Goal: Task Accomplishment & Management: Complete application form

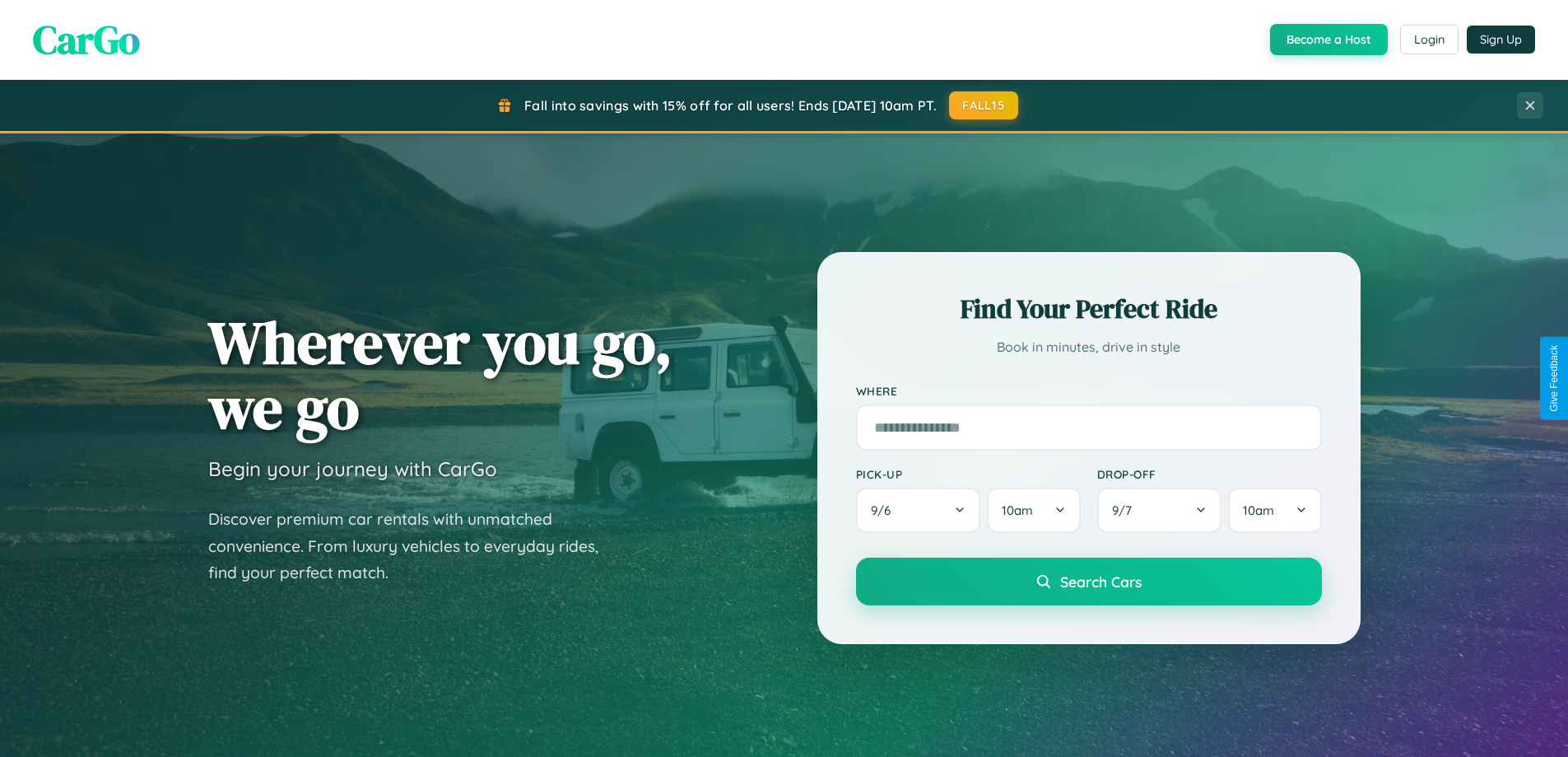
scroll to position [3169, 0]
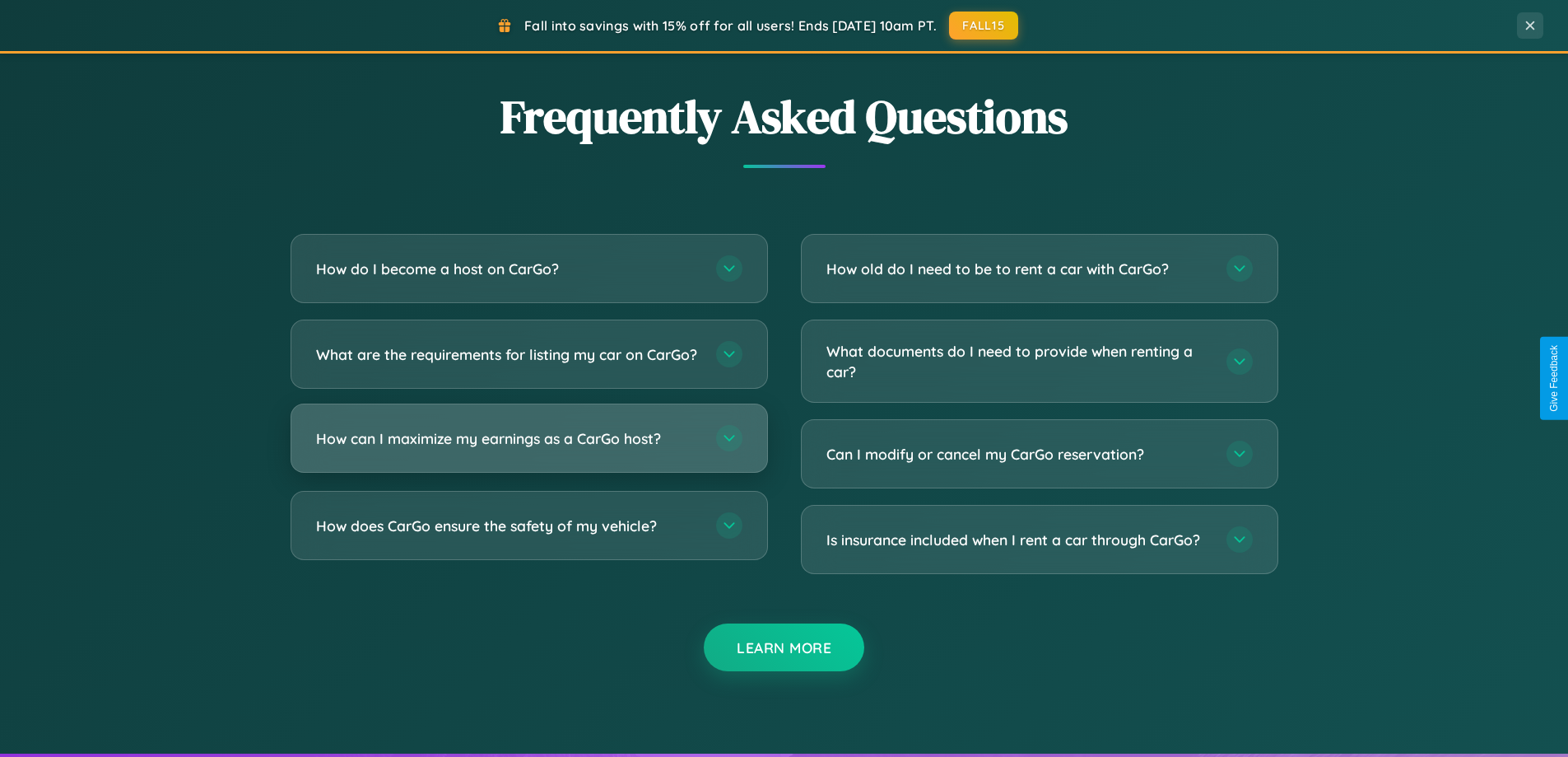
click at [528, 449] on h3 "How can I maximize my earnings as a CarGo host?" at bounding box center [507, 438] width 384 height 20
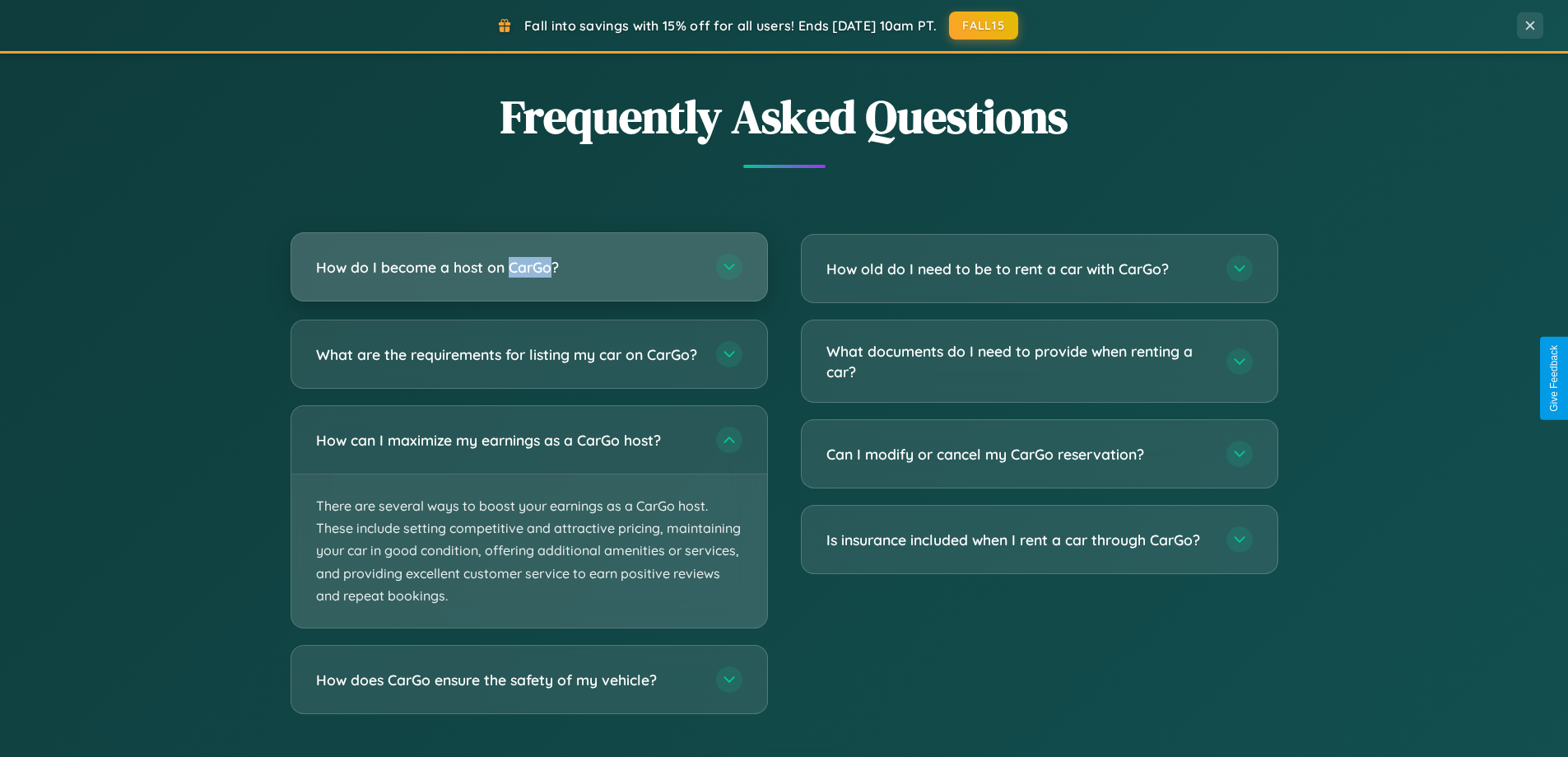
click at [528, 267] on h3 "How do I become a host on CarGo?" at bounding box center [507, 267] width 384 height 20
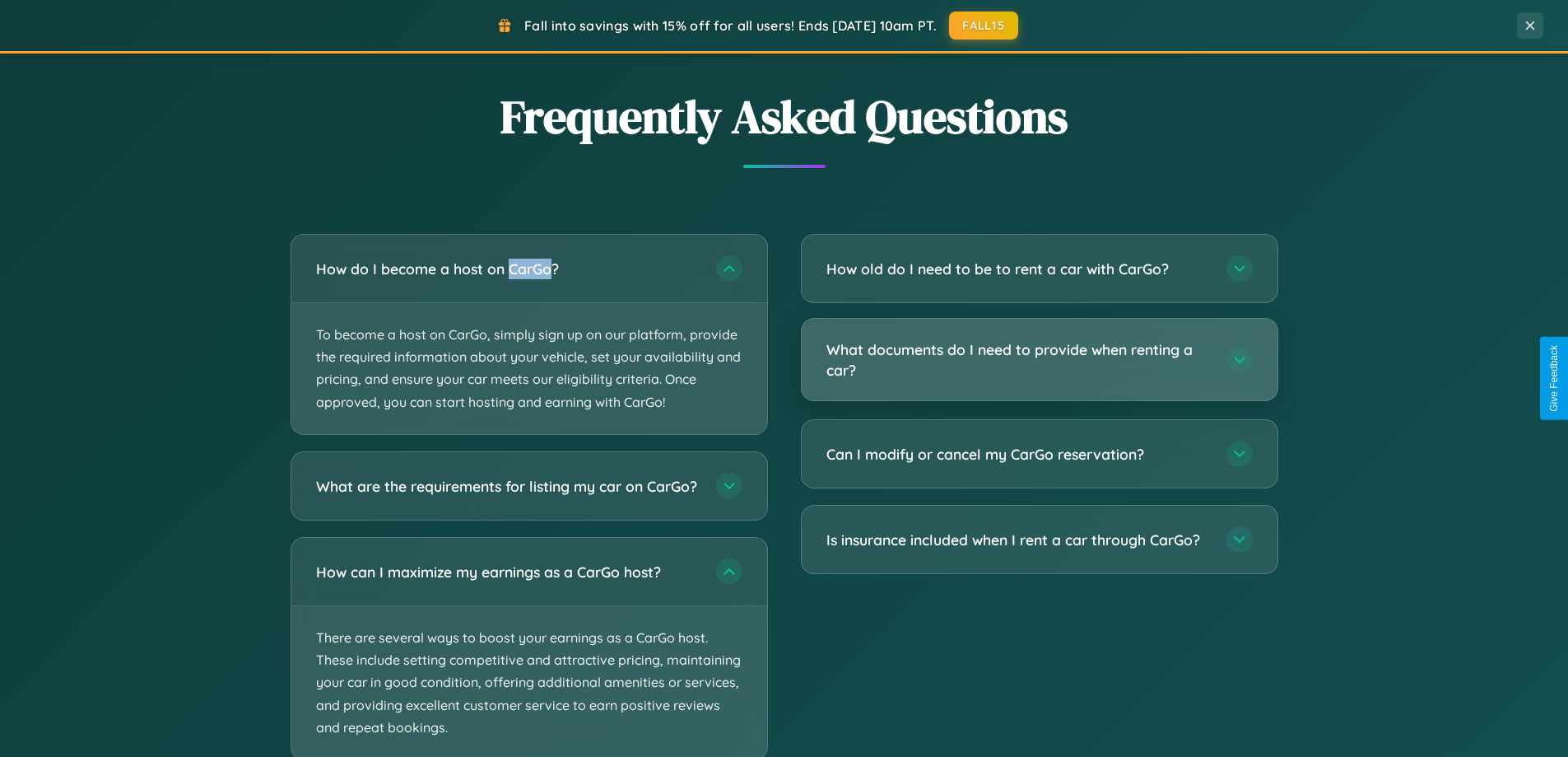
click at [1039, 361] on h3 "What documents do I need to provide when renting a car?" at bounding box center [1018, 359] width 384 height 40
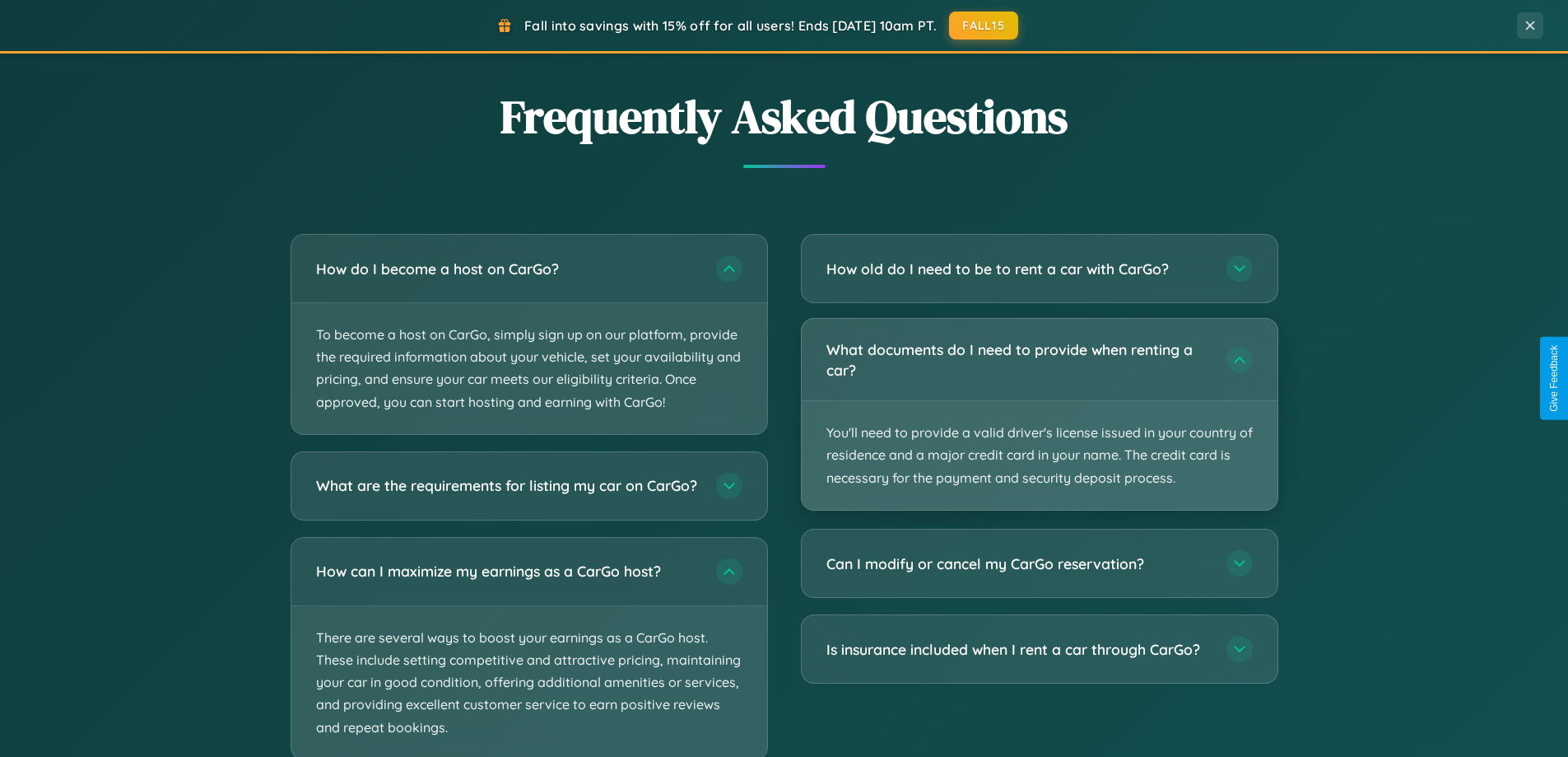
click at [1039, 413] on p "You'll need to provide a valid driver's license issued in your country of resid…" at bounding box center [1039, 455] width 475 height 109
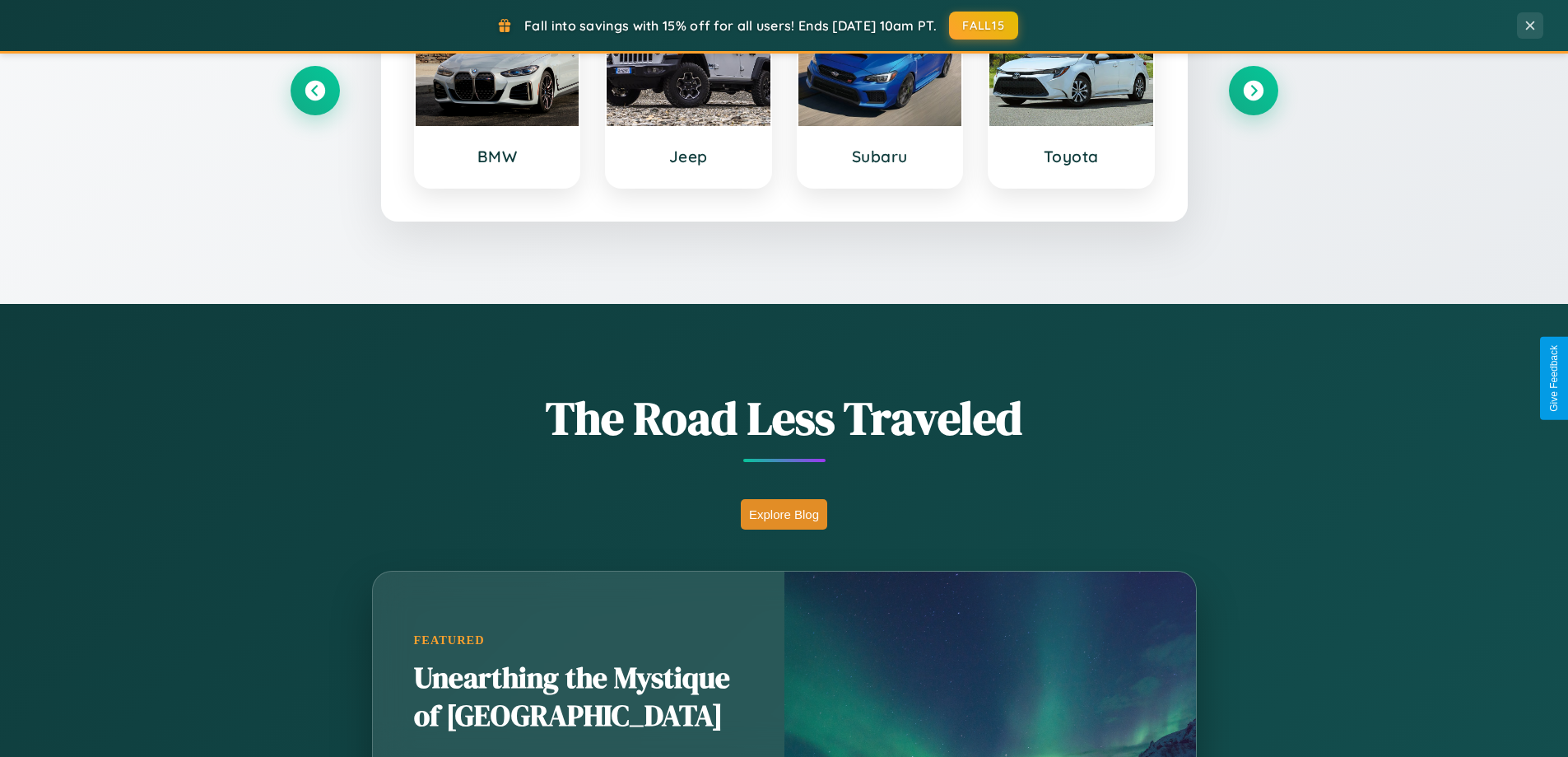
scroll to position [710, 0]
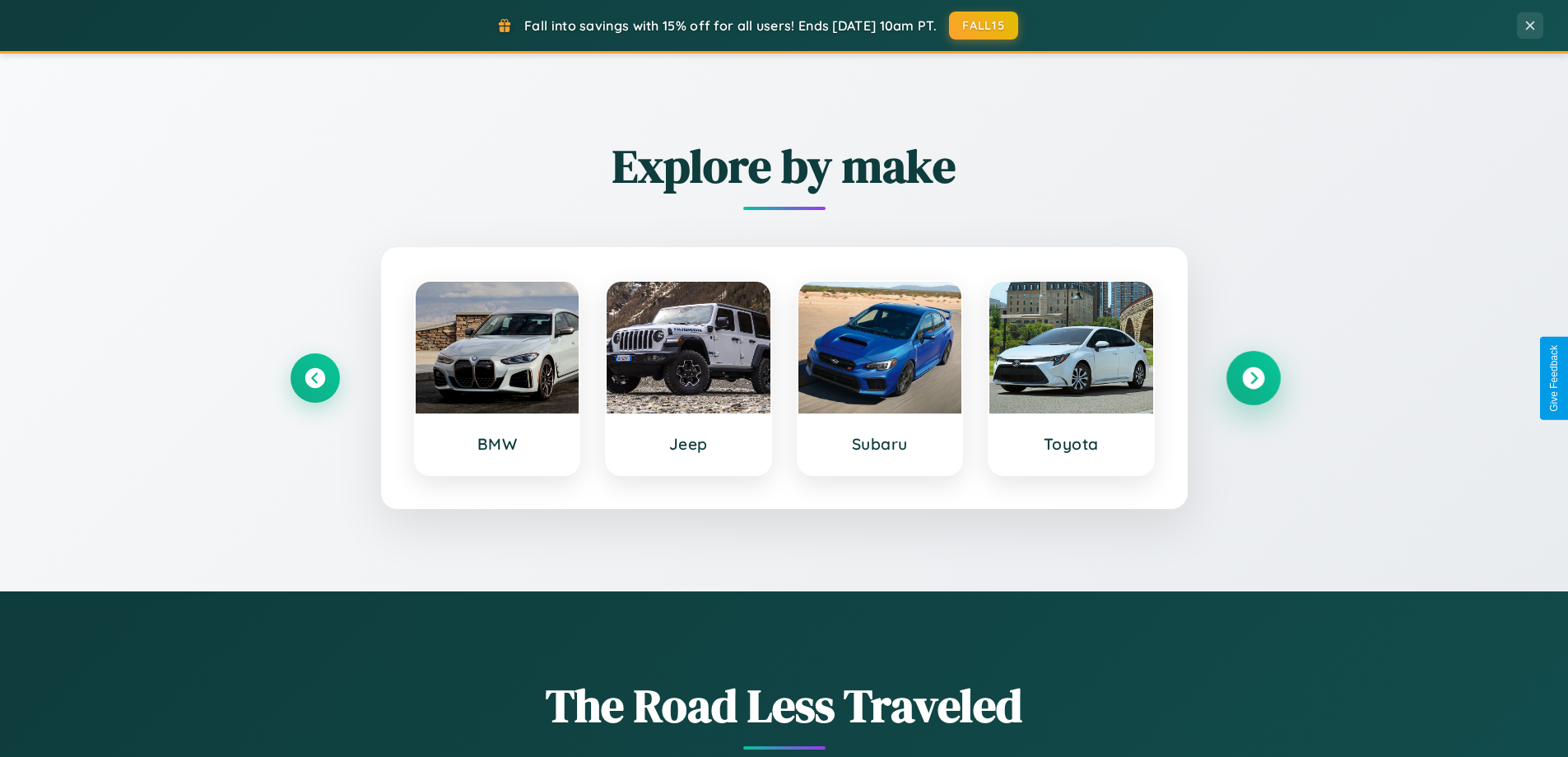
click at [1253, 378] on icon at bounding box center [1253, 378] width 22 height 22
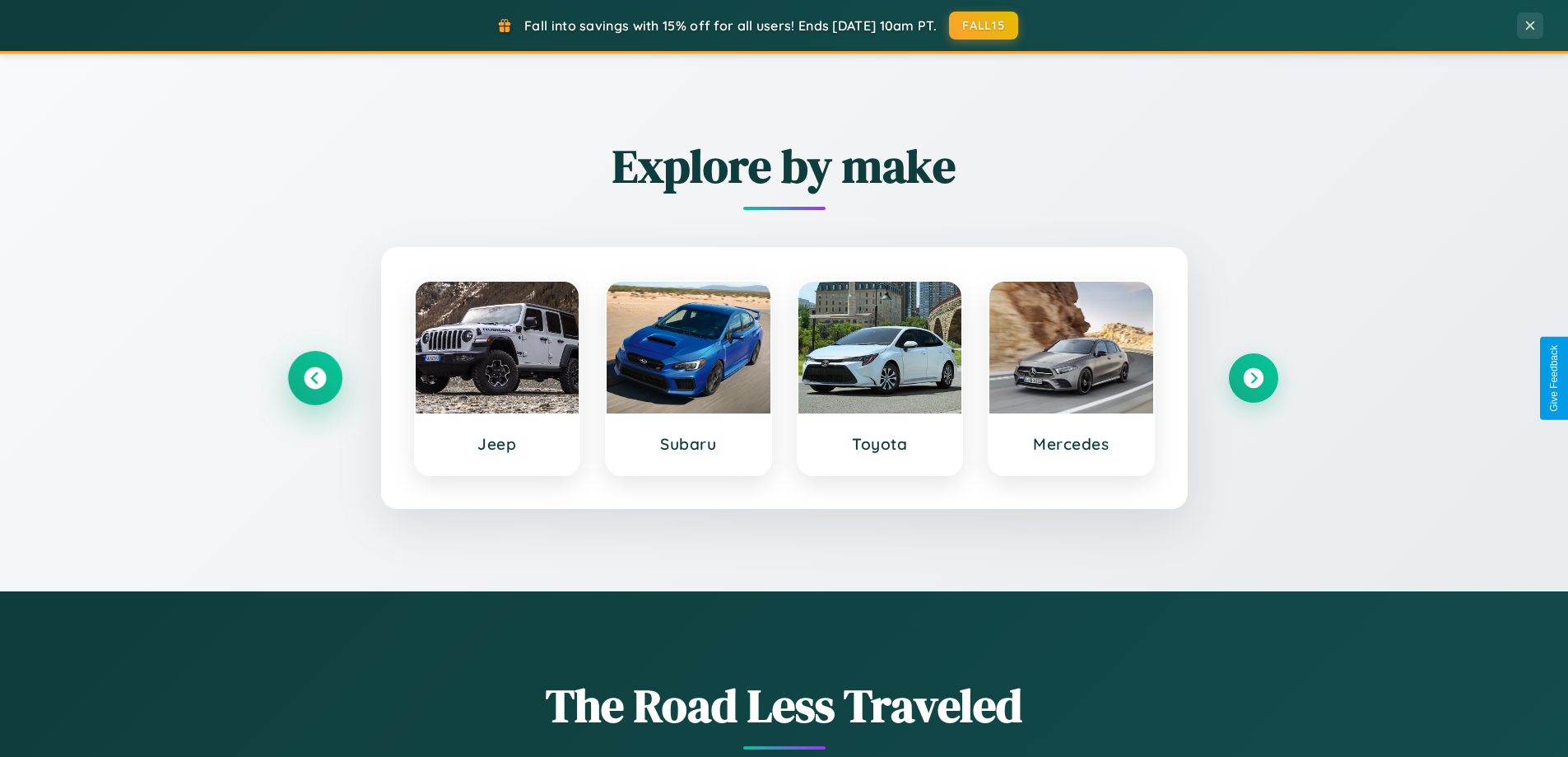
click at [314, 378] on icon at bounding box center [315, 378] width 22 height 22
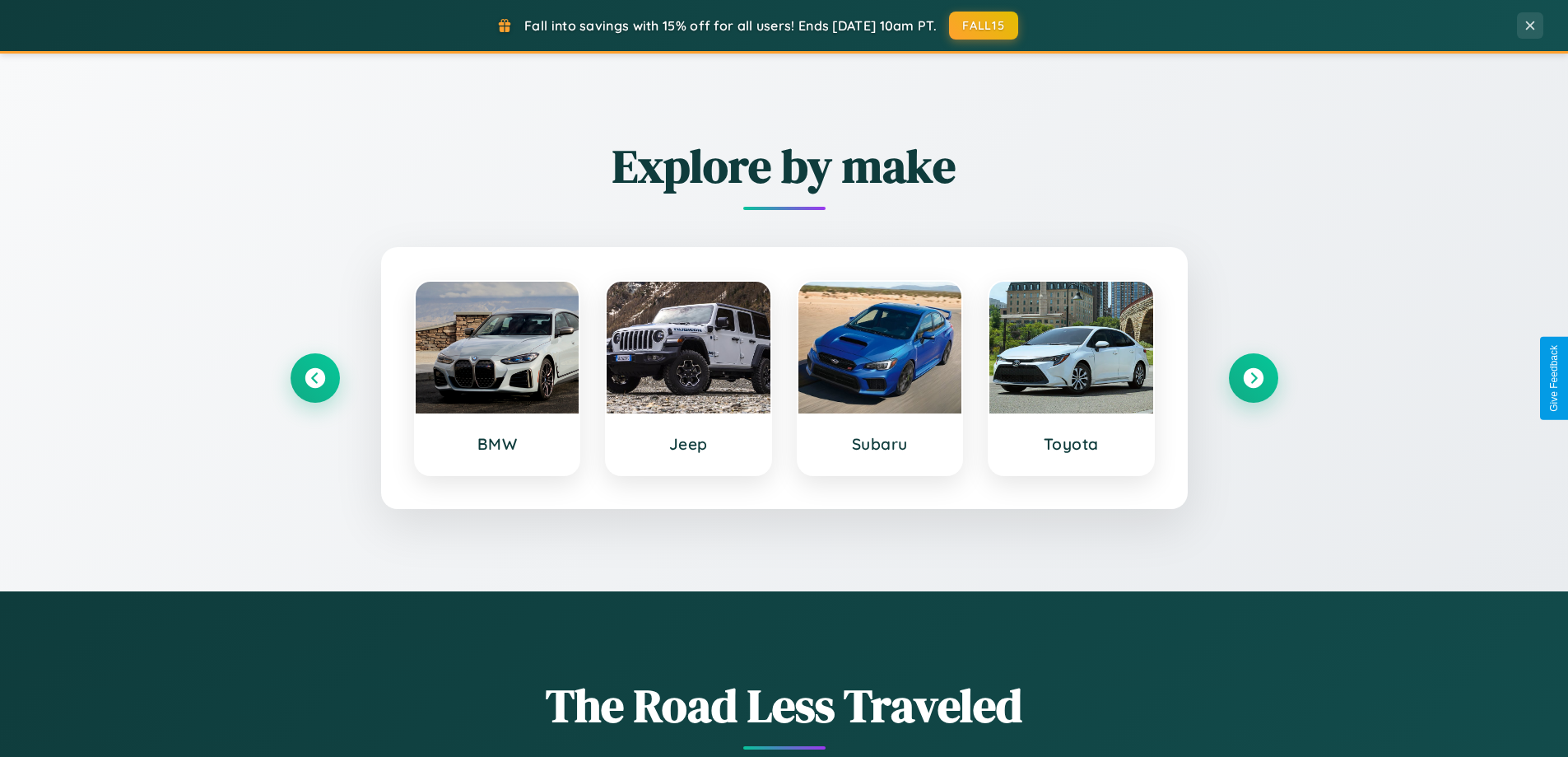
scroll to position [0, 0]
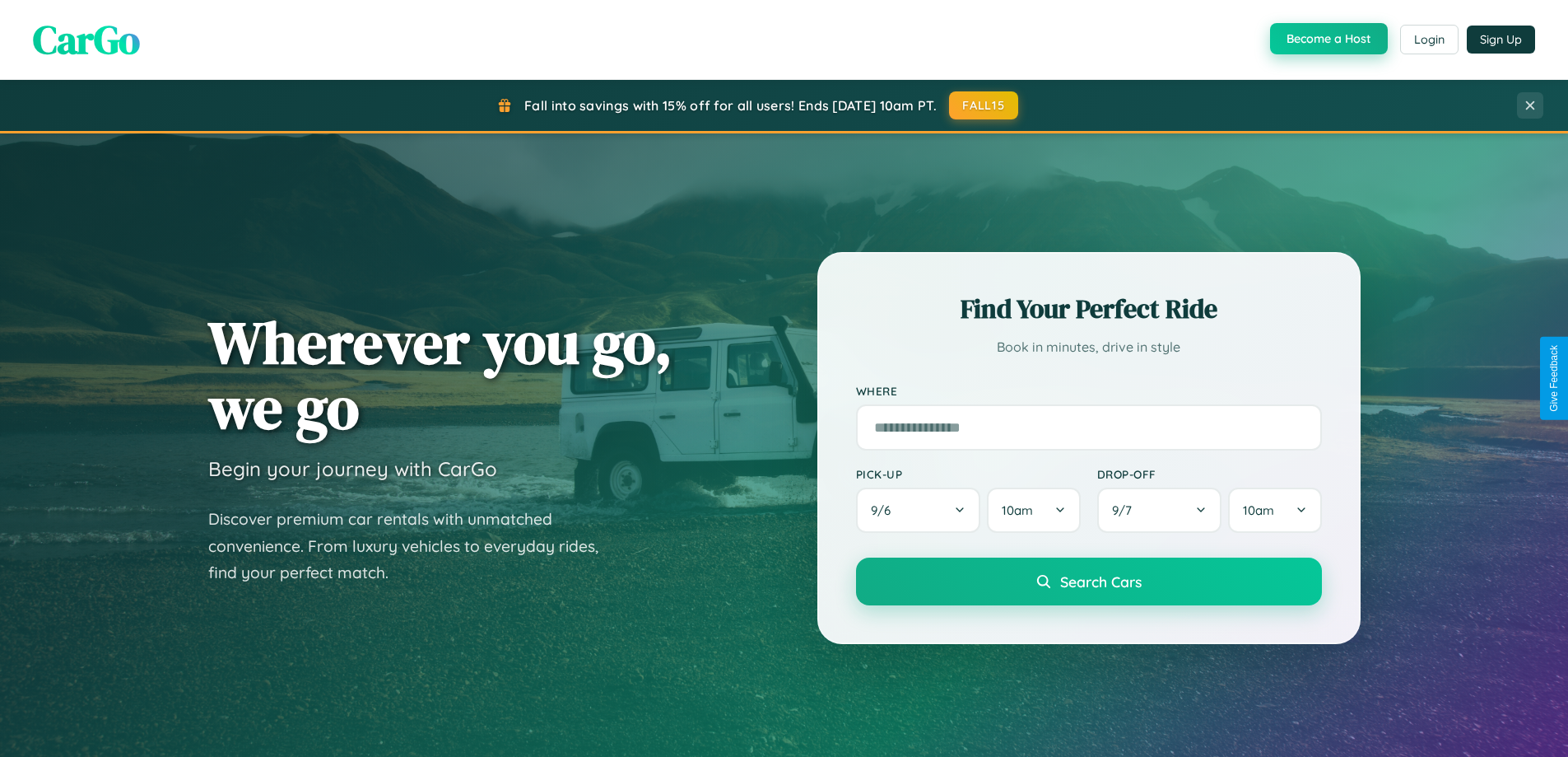
click at [1327, 39] on button "Become a Host" at bounding box center [1329, 38] width 117 height 31
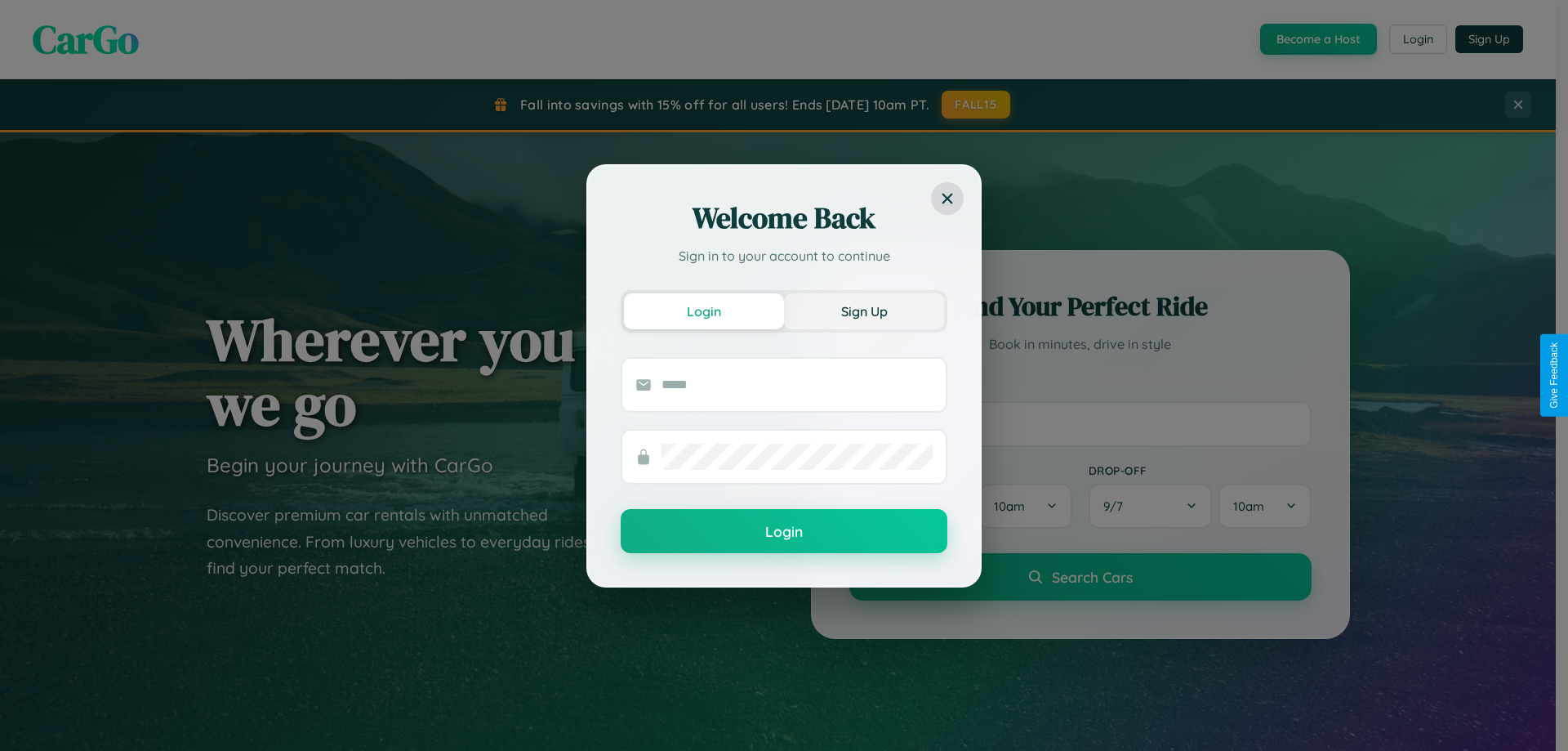
click at [864, 310] on button "Sign Up" at bounding box center [864, 312] width 160 height 36
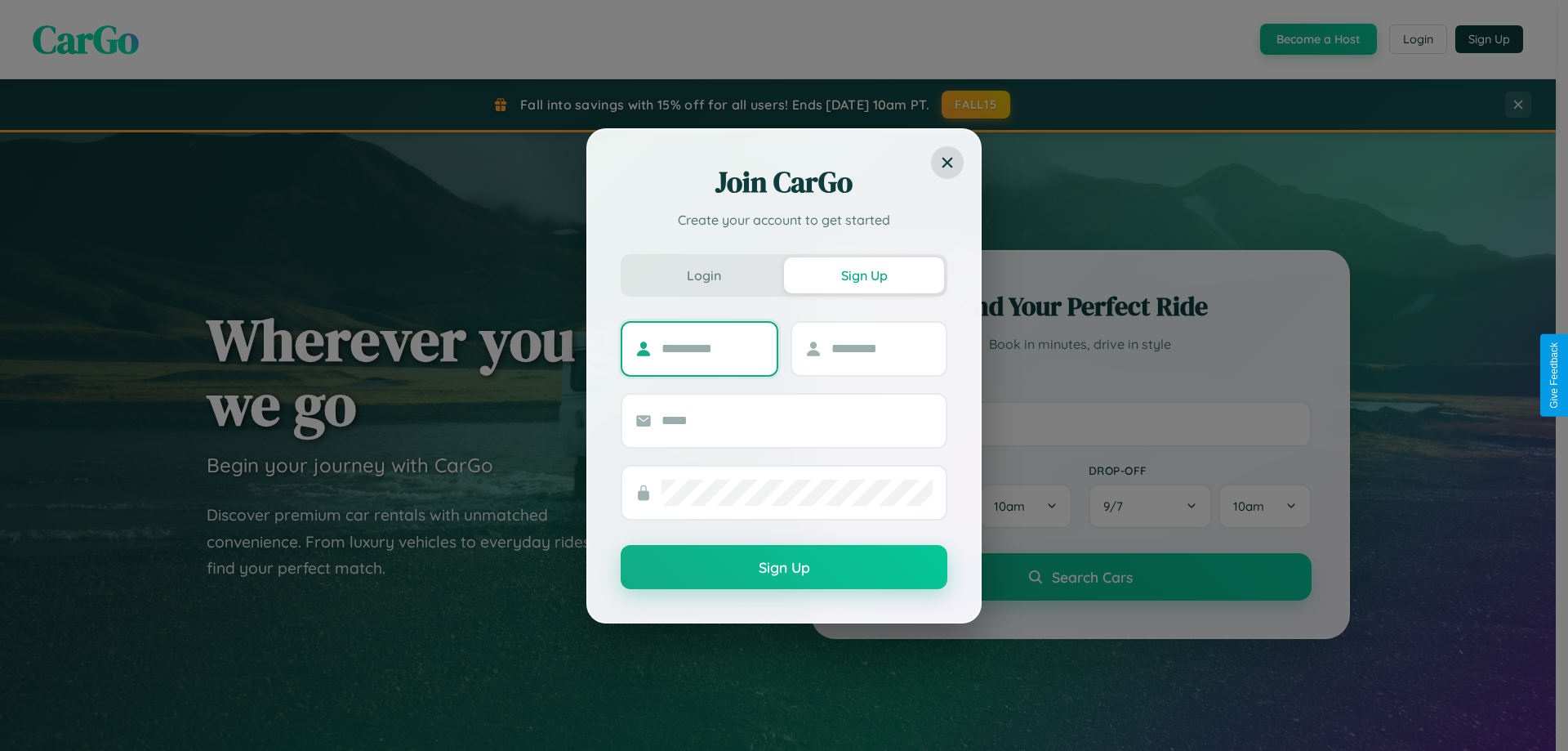
click at [713, 348] on input "text" at bounding box center [713, 348] width 102 height 26
type input "*********"
click at [882, 348] on input "text" at bounding box center [883, 348] width 102 height 26
type input "*****"
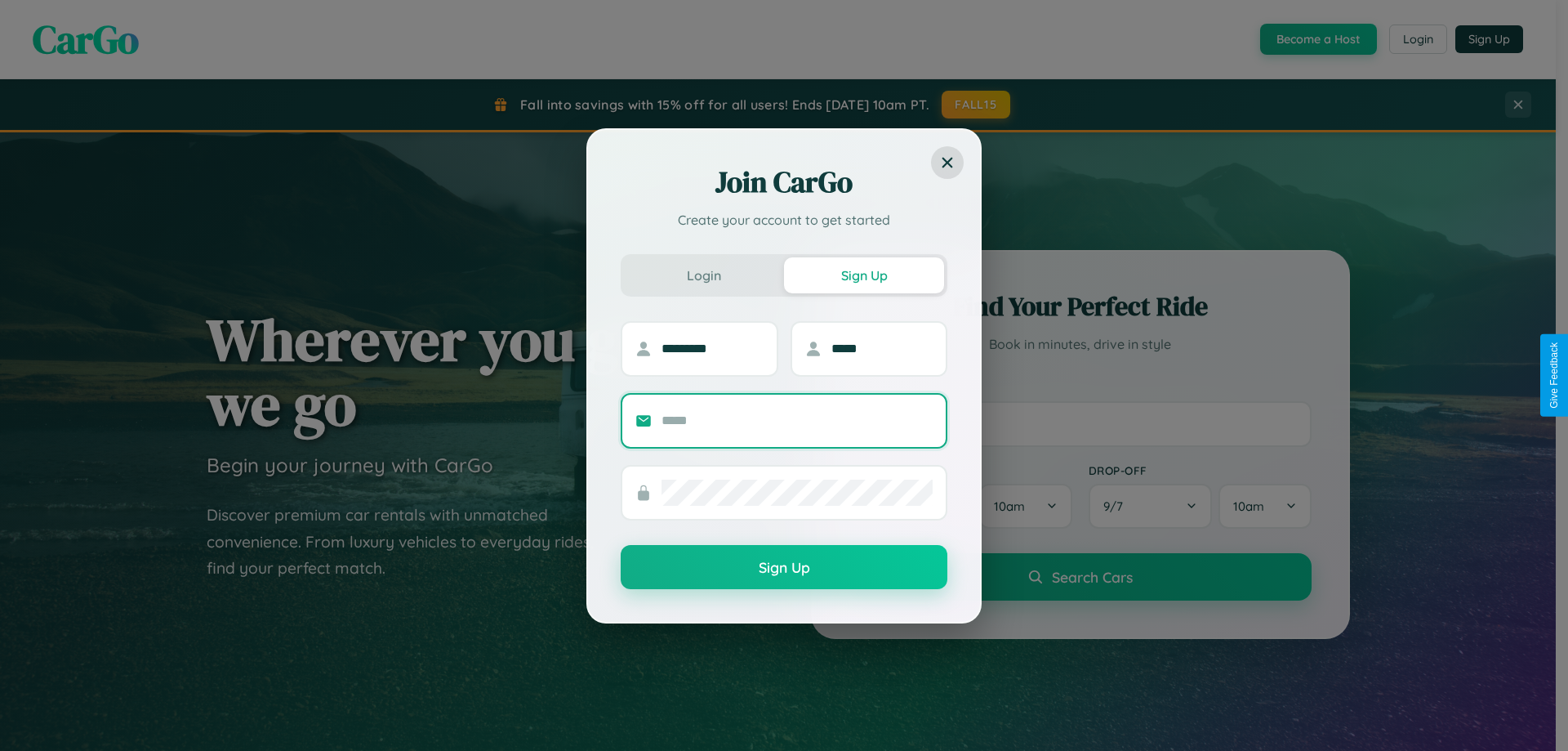
click at [797, 420] on input "text" at bounding box center [797, 420] width 271 height 26
type input "**********"
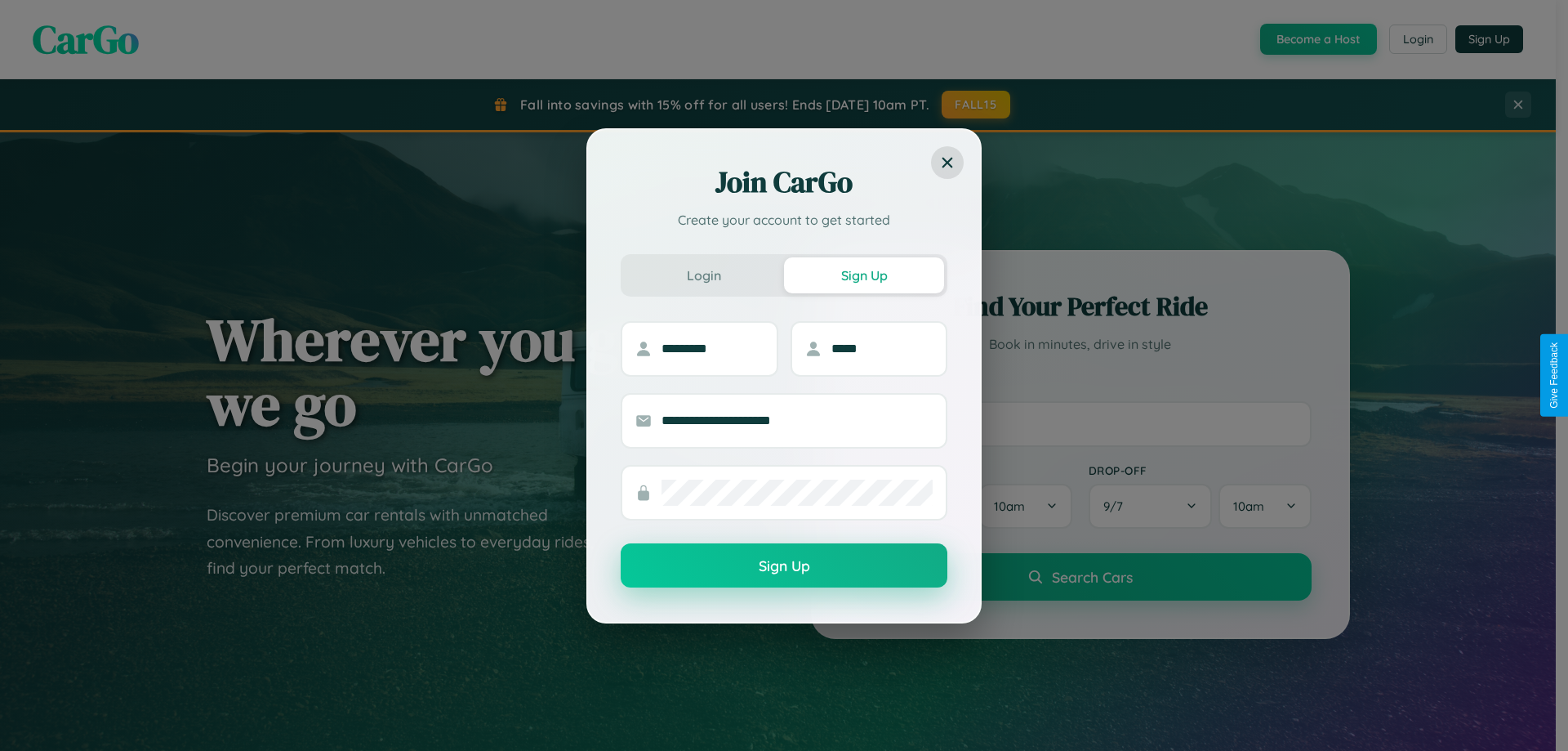
click at [784, 566] on button "Sign Up" at bounding box center [784, 566] width 326 height 45
